Goal: Information Seeking & Learning: Understand process/instructions

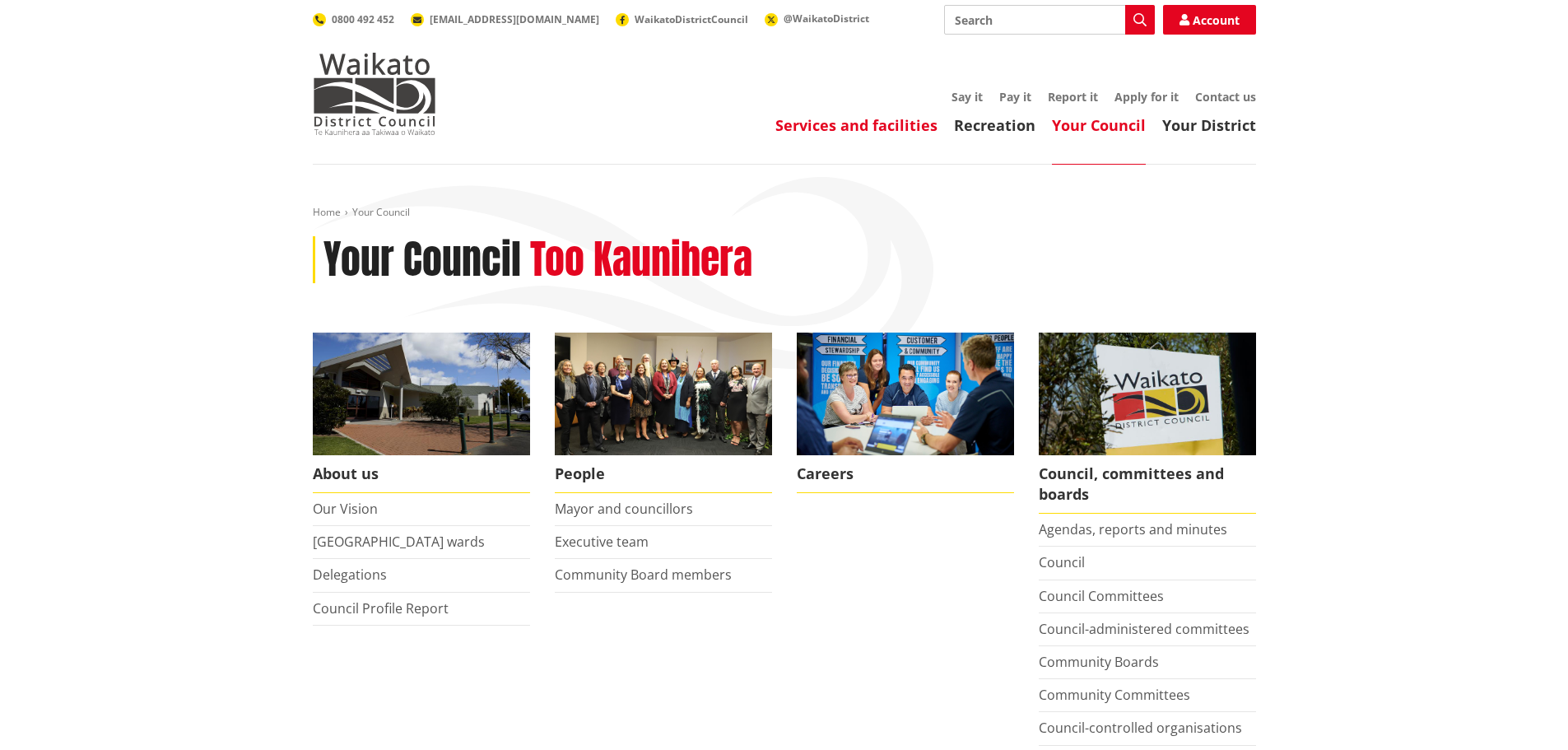
click at [877, 131] on link "Services and facilities" at bounding box center [856, 125] width 162 height 19
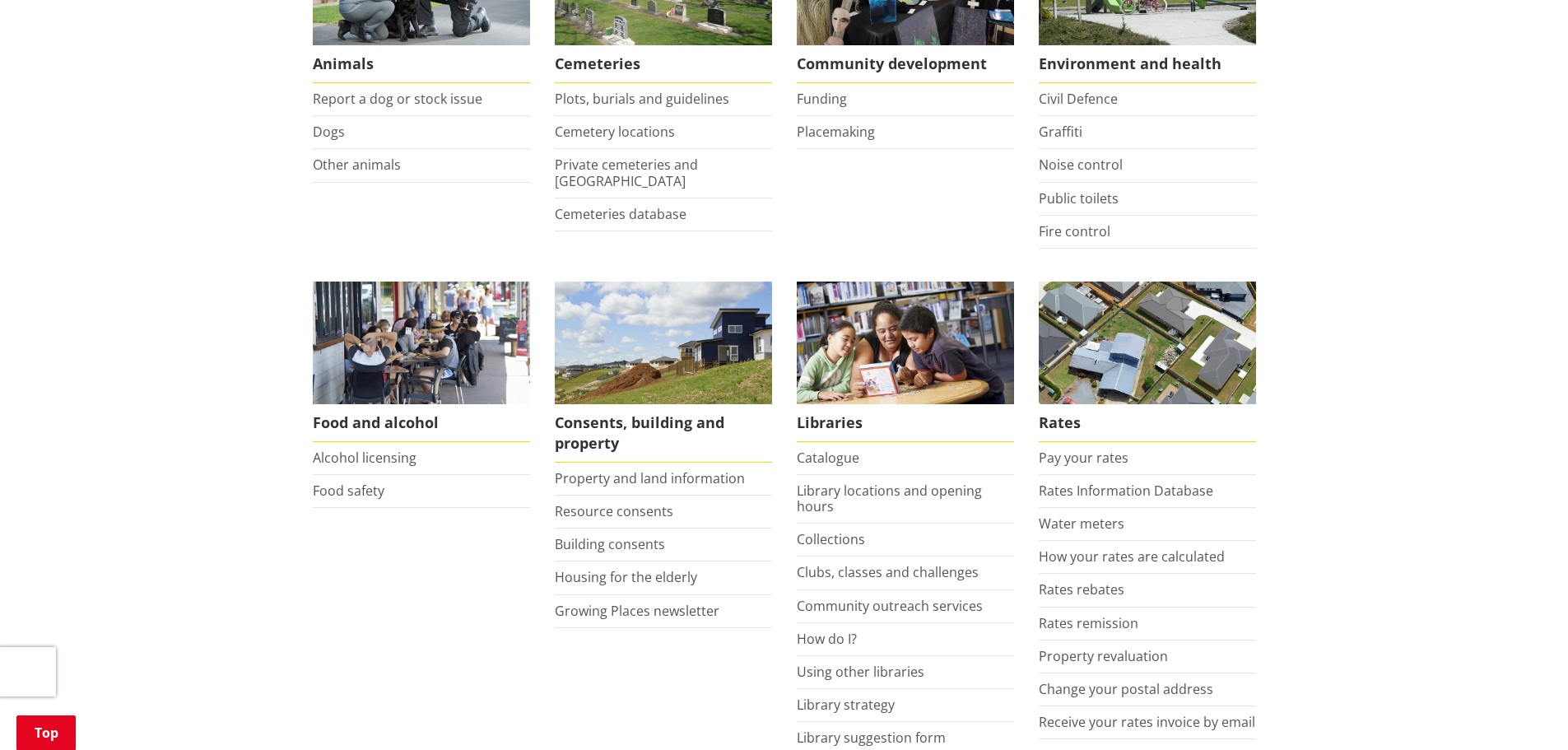
scroll to position [411, 0]
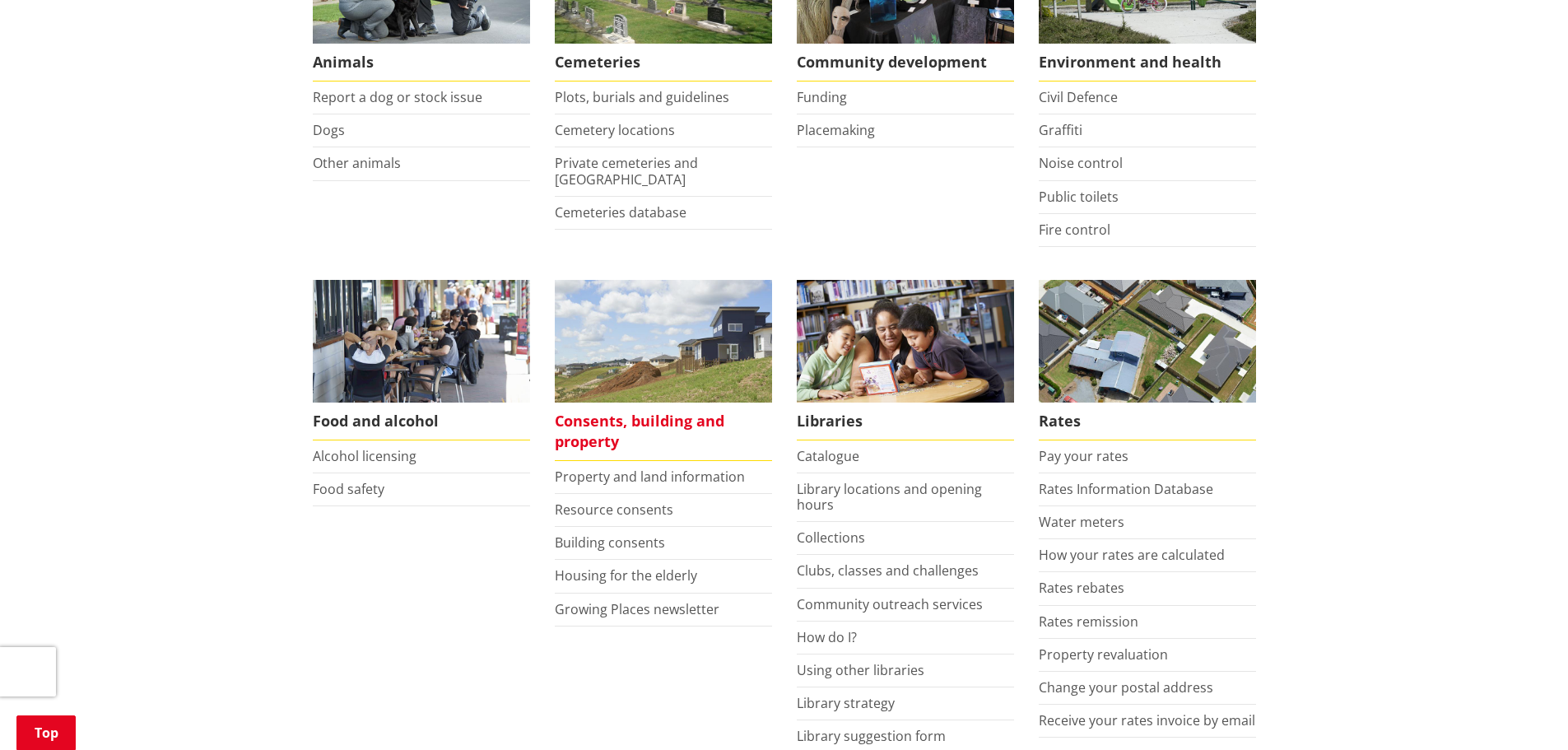
click at [597, 425] on span "Consents, building and property" at bounding box center [662, 432] width 217 height 58
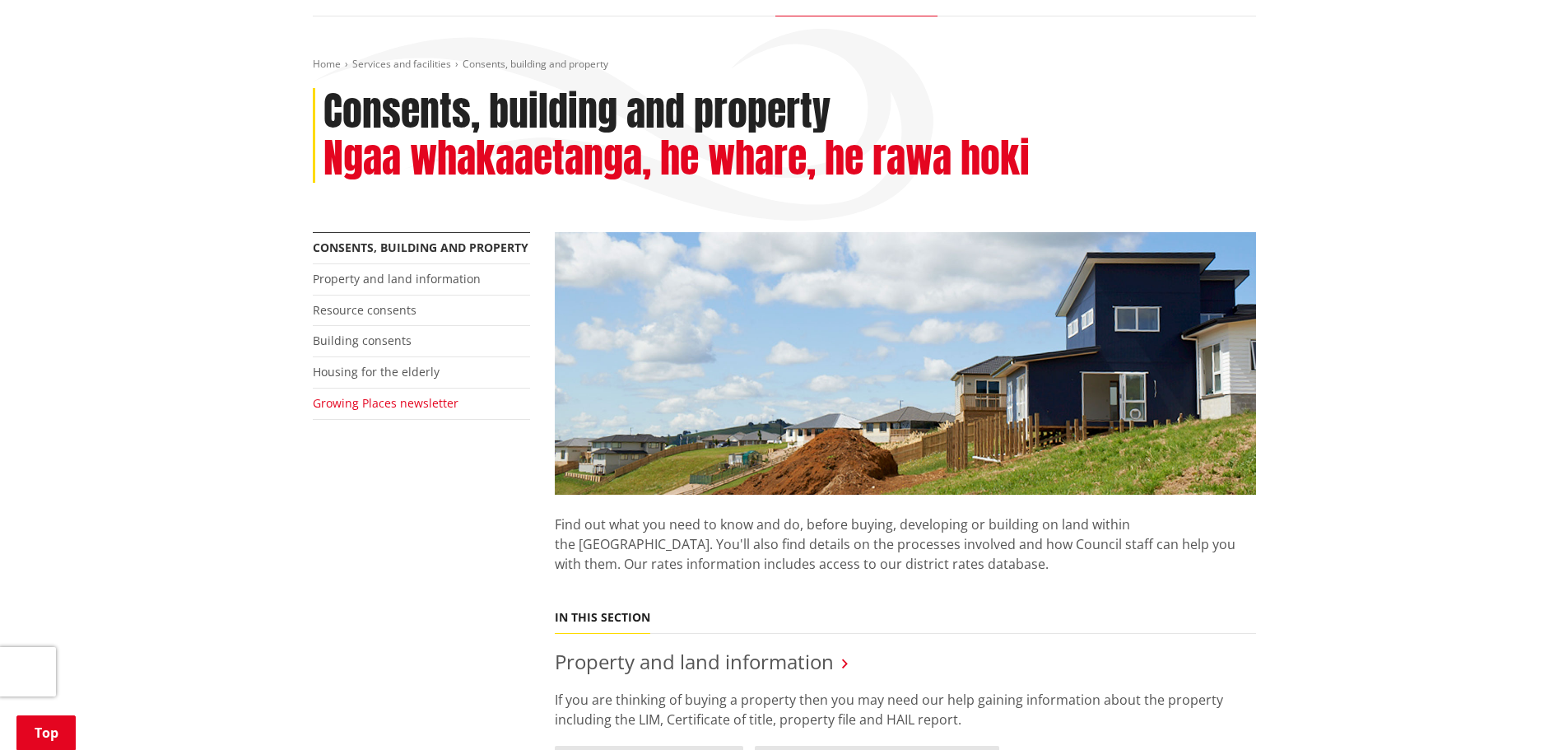
scroll to position [83, 0]
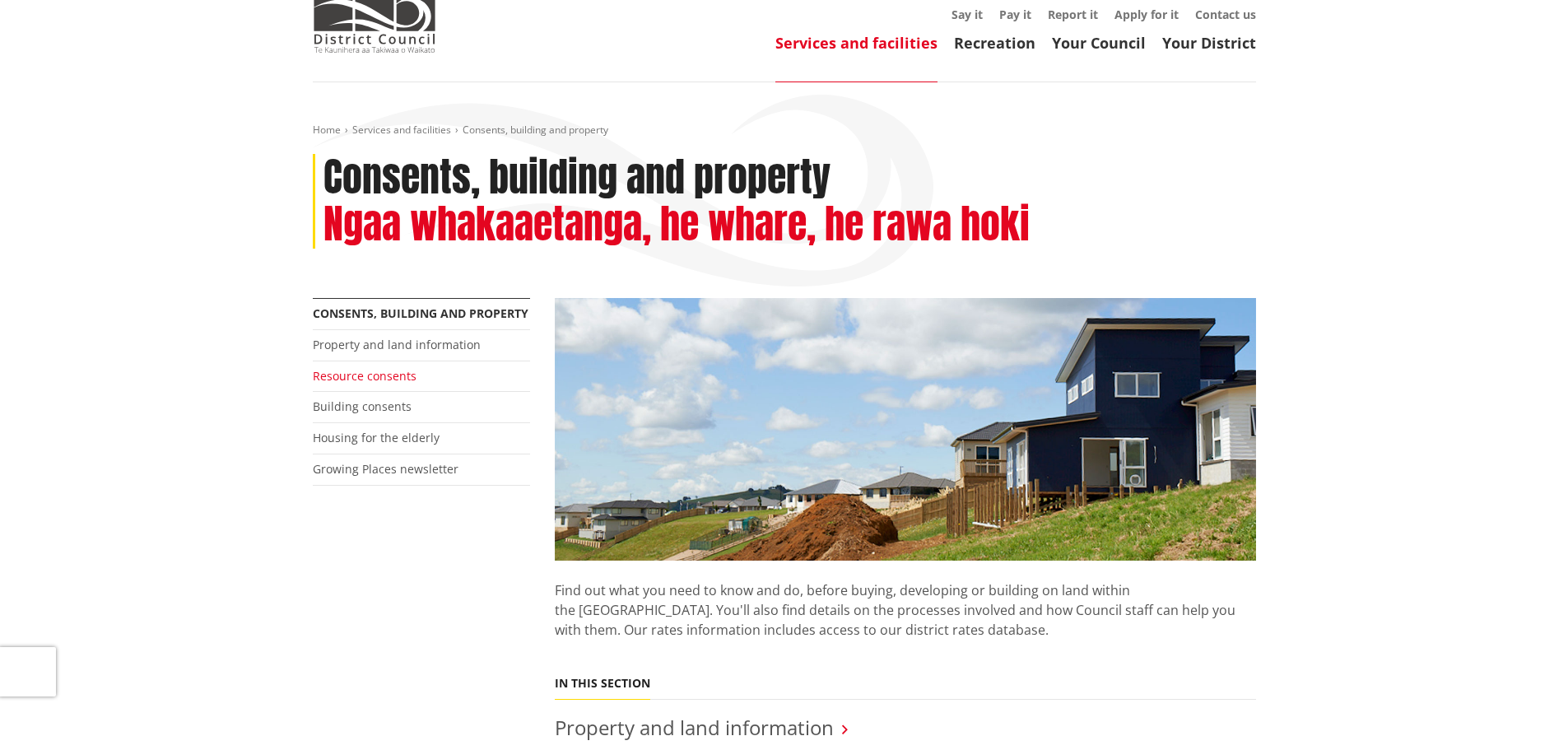
click at [373, 377] on link "Resource consents" at bounding box center [365, 375] width 104 height 16
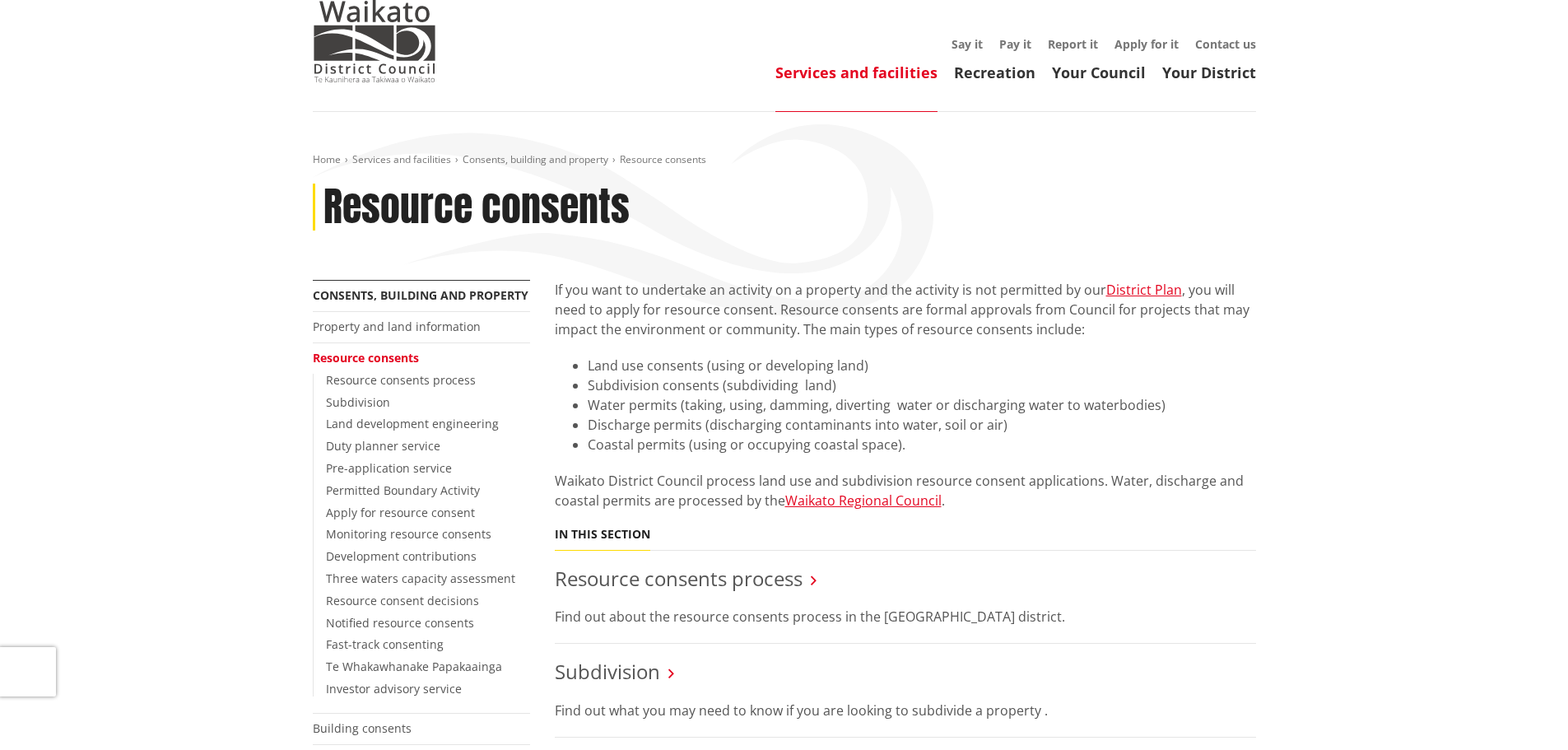
scroll to position [83, 0]
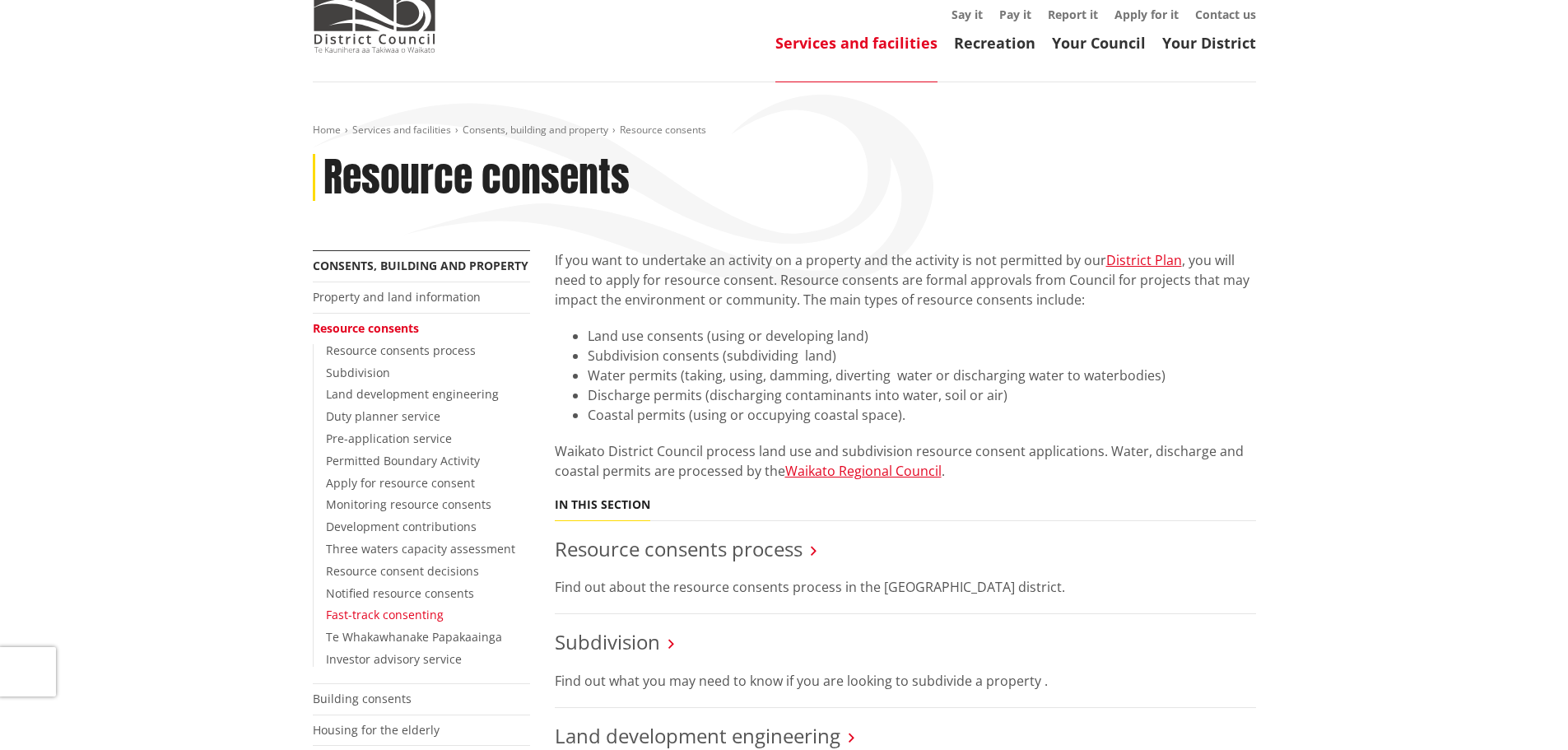
click at [360, 613] on link "Fast-track consenting" at bounding box center [384, 615] width 118 height 16
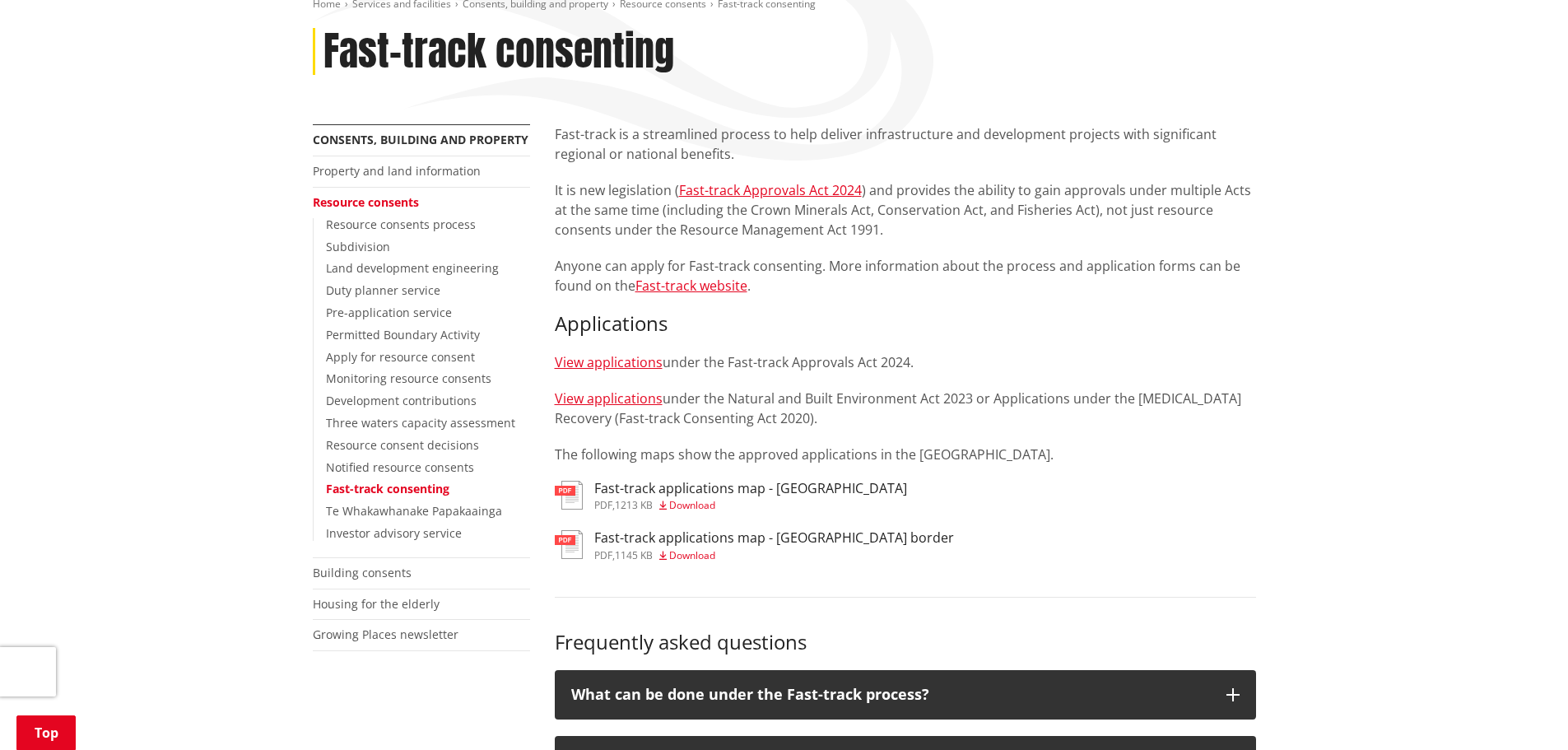
scroll to position [164, 0]
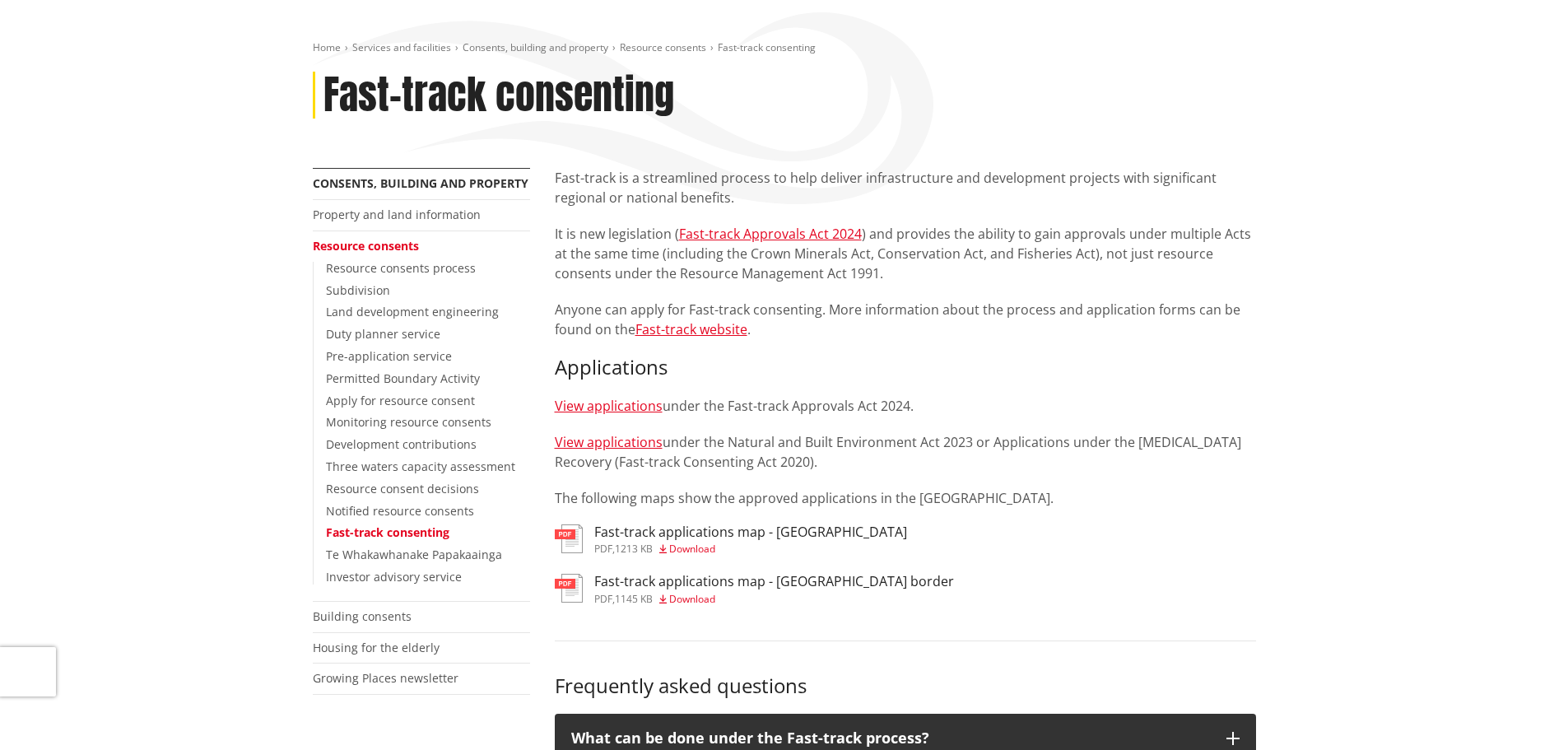
click at [657, 538] on h3 "Fast-track applications map - [GEOGRAPHIC_DATA]" at bounding box center [751, 532] width 313 height 16
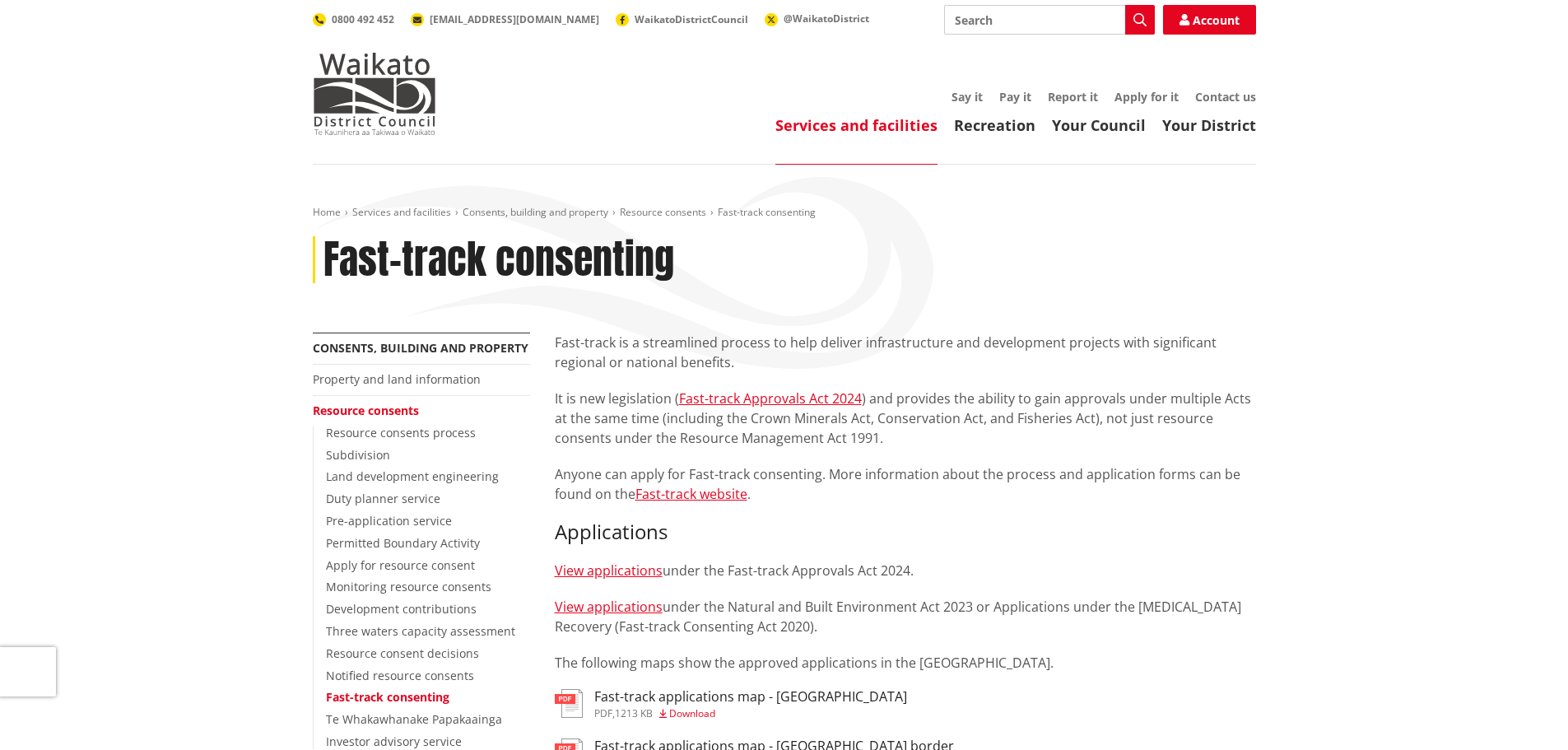
scroll to position [164, 0]
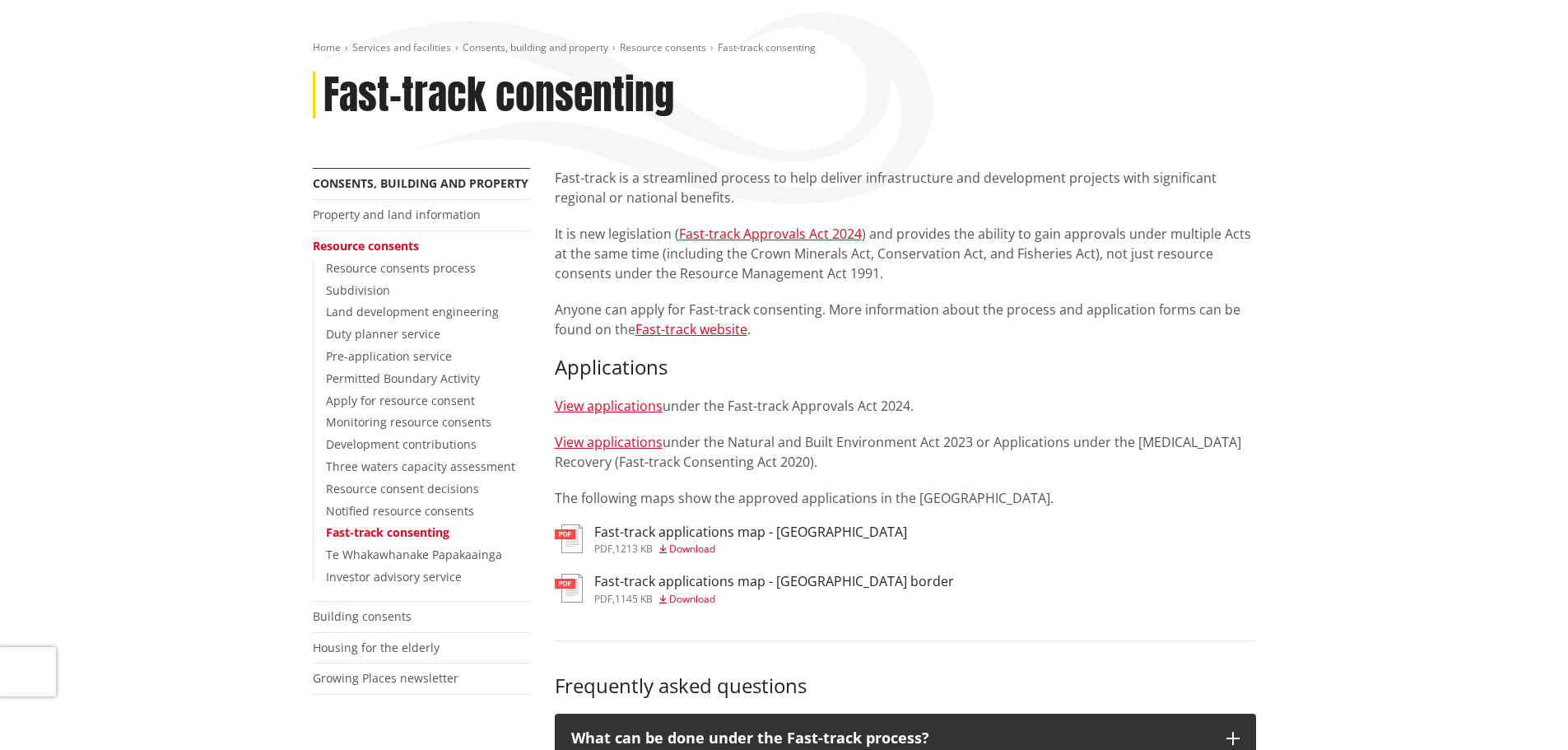
click at [641, 582] on h3 "Fast-track applications map - [GEOGRAPHIC_DATA] border" at bounding box center [774, 582] width 360 height 16
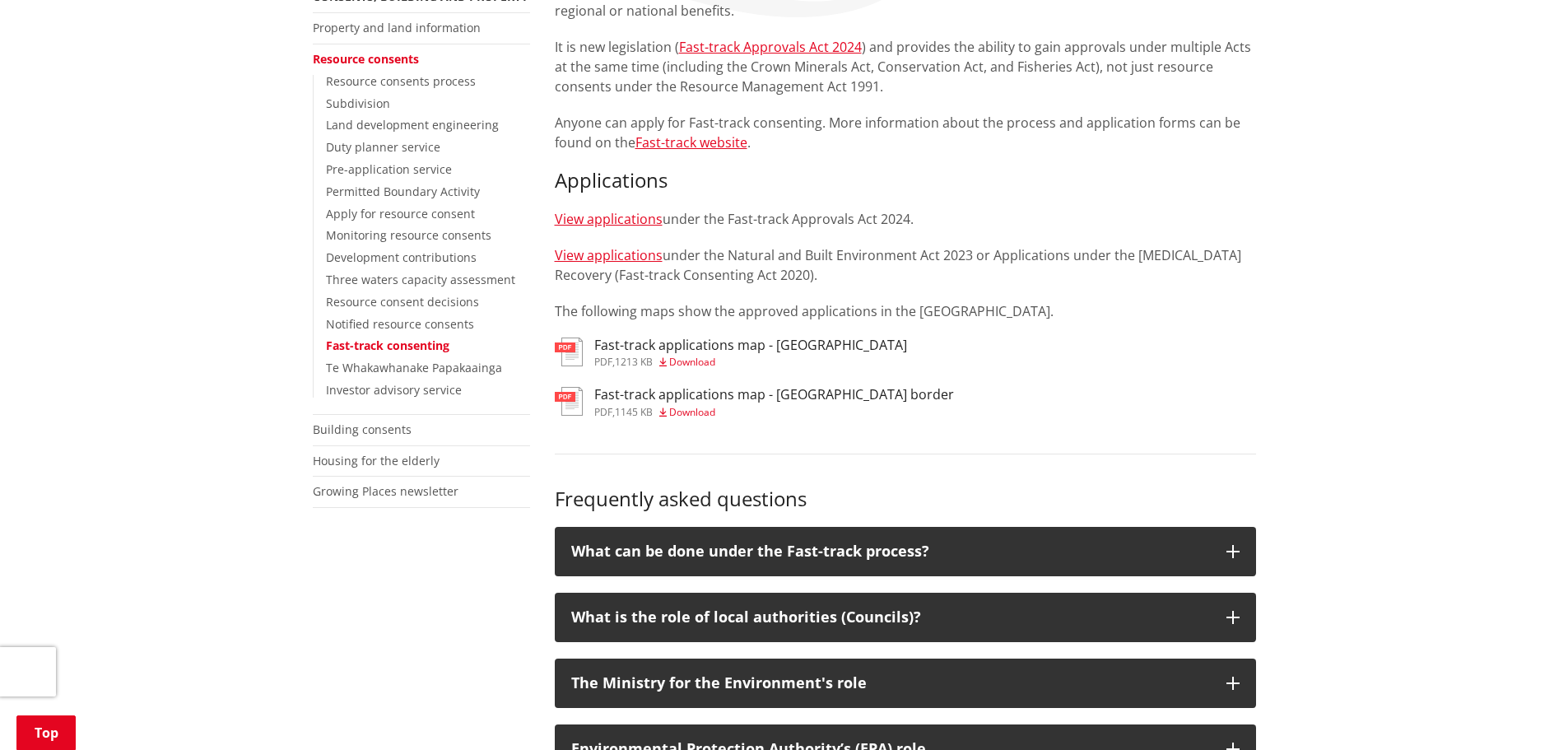
scroll to position [411, 0]
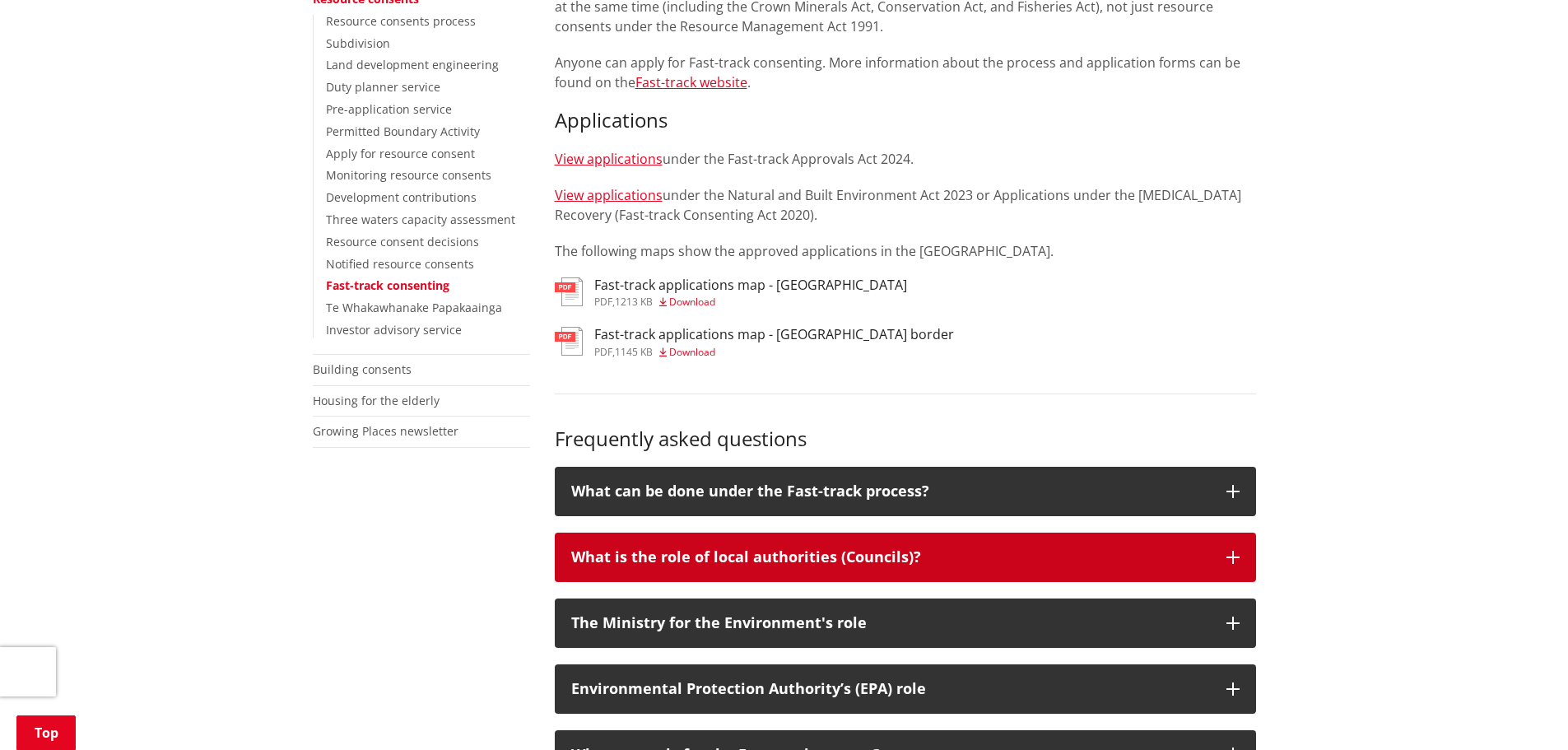
click at [956, 561] on p "What is the role of local authorities (Councils)?" at bounding box center [890, 556] width 639 height 17
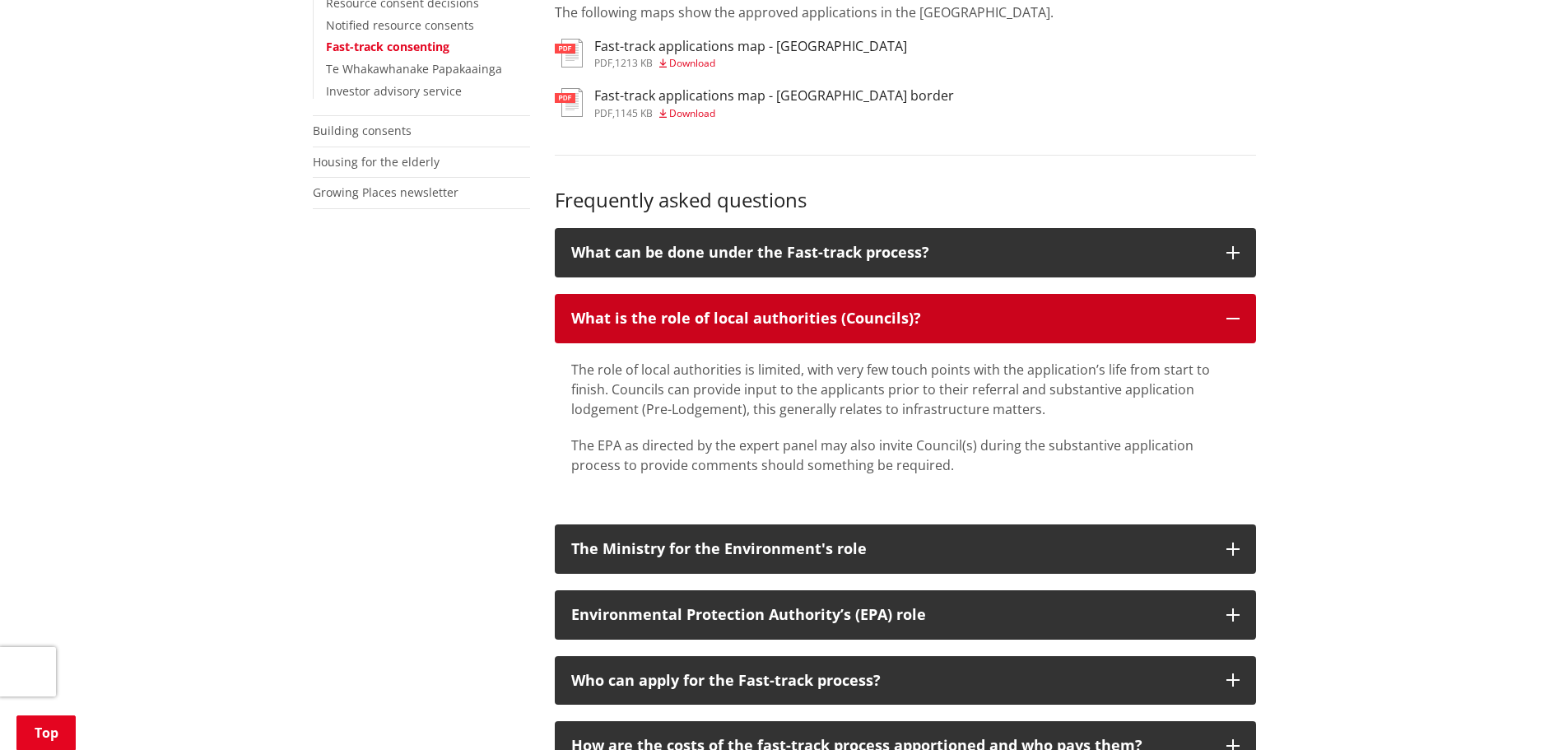
scroll to position [659, 0]
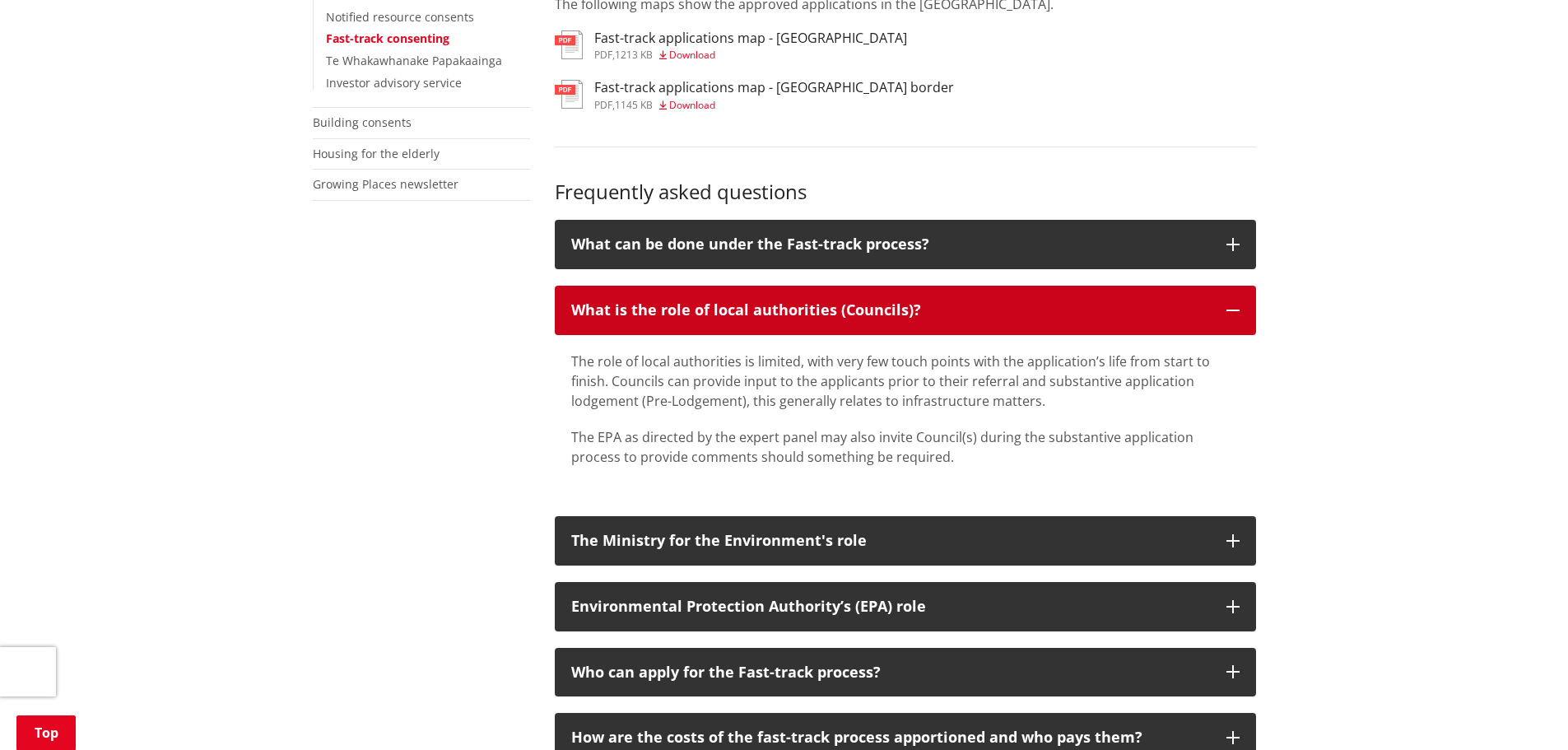
click at [1162, 308] on p "What is the role of local authorities (Councils)?" at bounding box center [890, 310] width 639 height 17
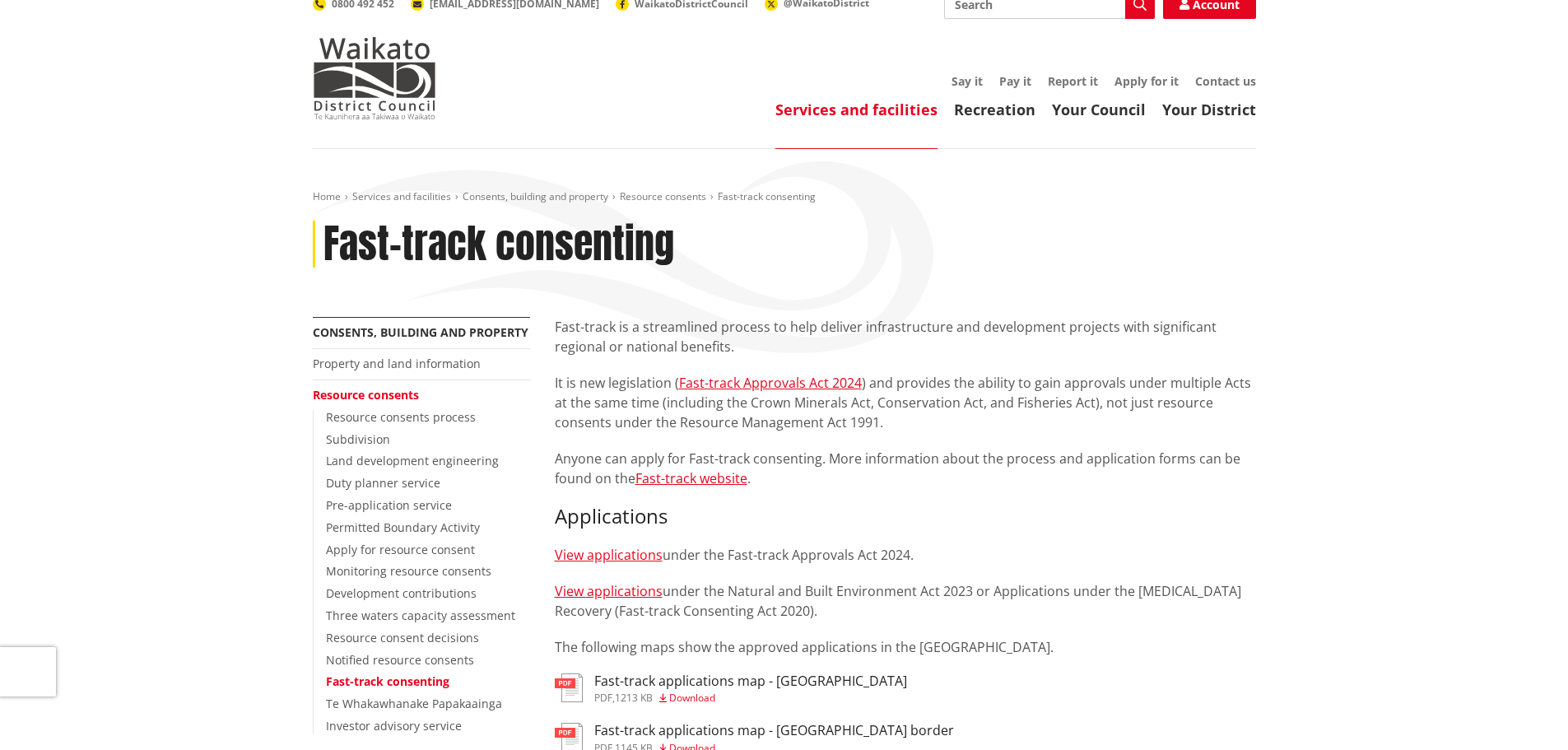
scroll to position [0, 0]
